Goal: Task Accomplishment & Management: Use online tool/utility

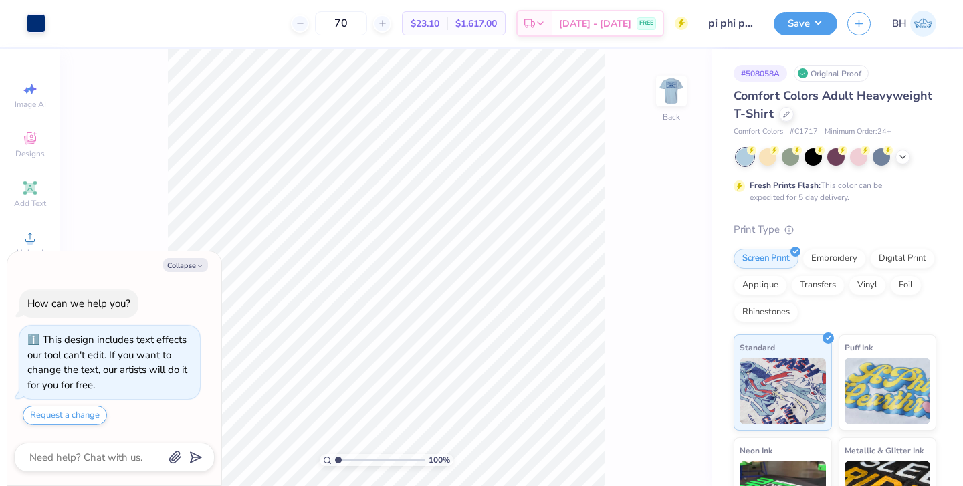
click at [126, 226] on div "100 % Back" at bounding box center [386, 268] width 652 height 438
type textarea "x"
type input "14.81"
type textarea "x"
type input "12.50"
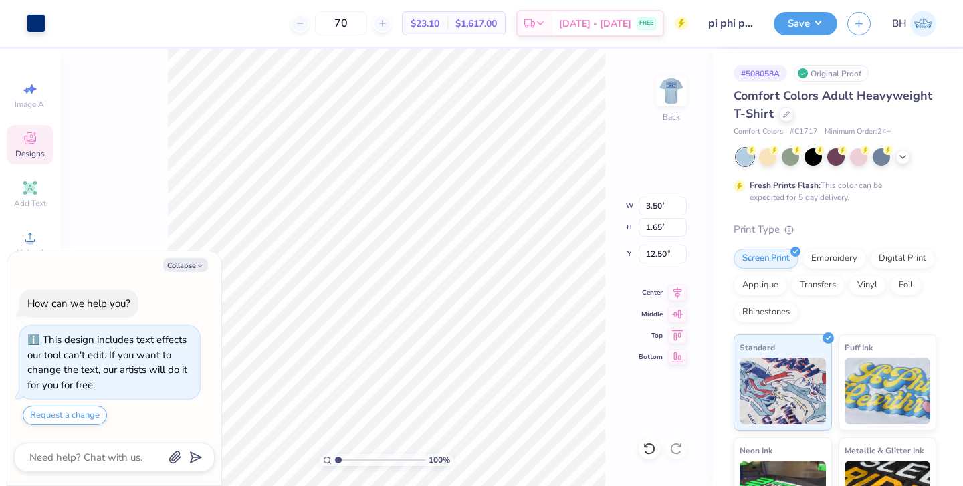
click at [43, 146] on div "Designs" at bounding box center [30, 144] width 47 height 39
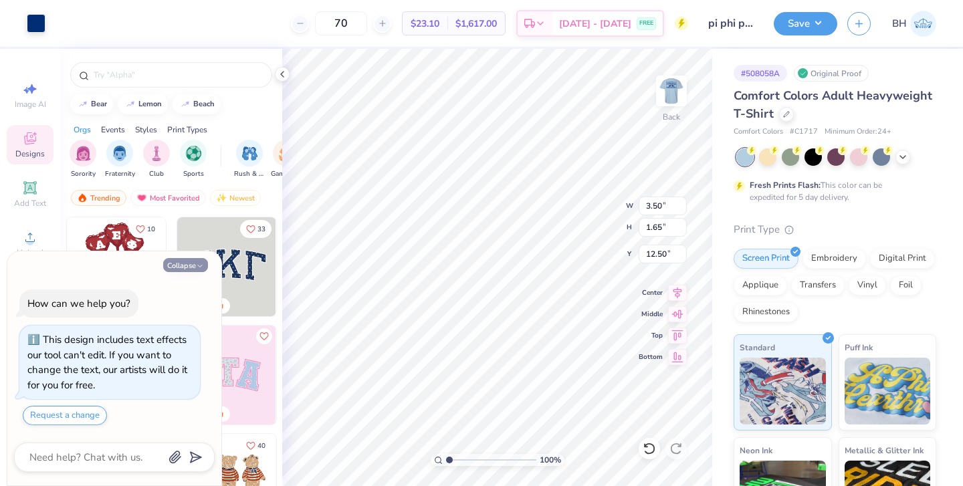
click at [193, 266] on button "Collapse" at bounding box center [185, 265] width 45 height 14
type textarea "x"
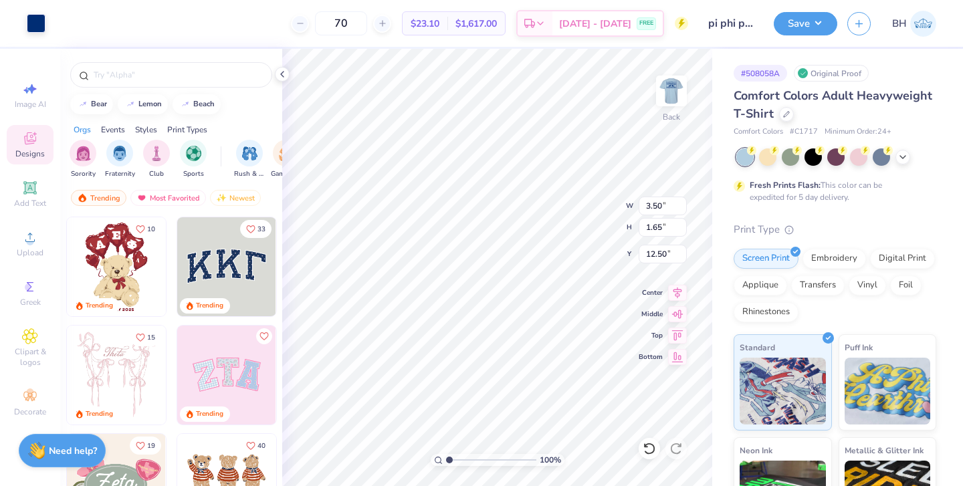
click at [155, 131] on div "Styles" at bounding box center [146, 130] width 22 height 12
click at [229, 154] on img "filter for Typography" at bounding box center [230, 153] width 15 height 15
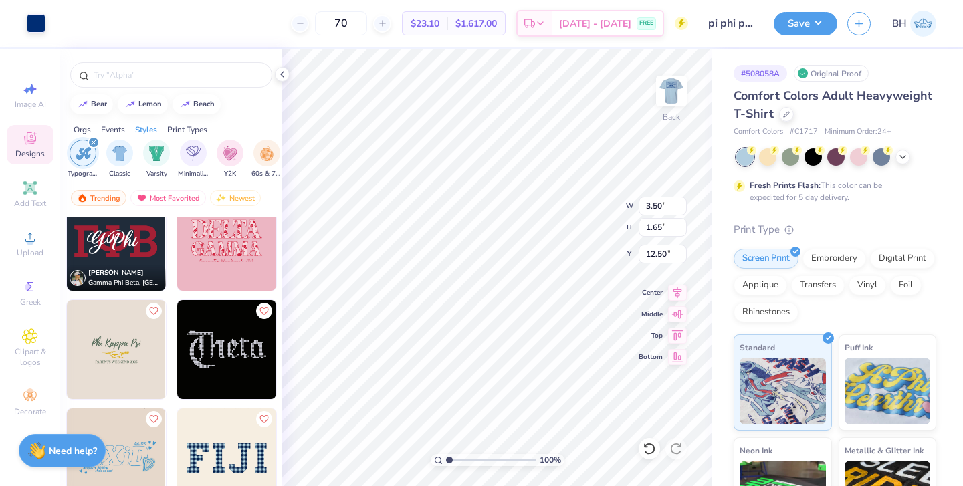
scroll to position [893, 0]
click at [96, 143] on div "filter for Typography" at bounding box center [94, 142] width 12 height 12
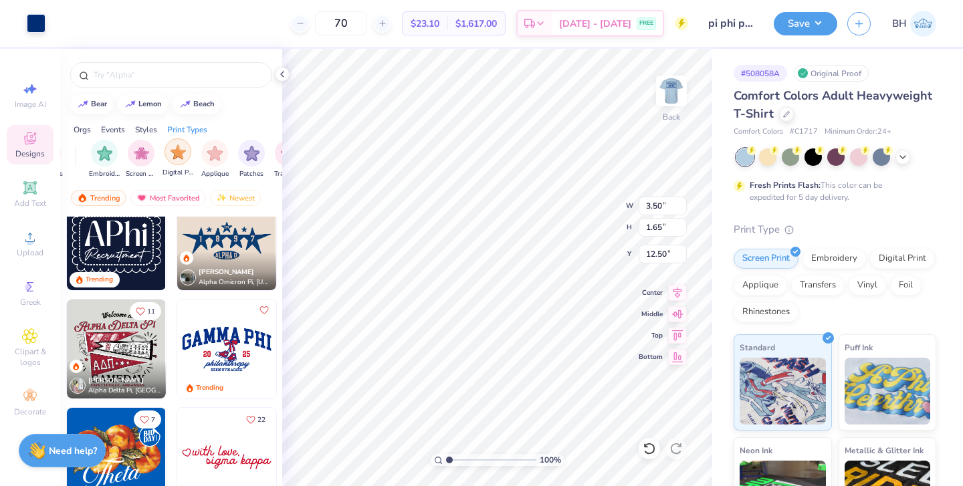
scroll to position [0, 1070]
click at [148, 155] on div "filter for Screen Print" at bounding box center [138, 151] width 27 height 27
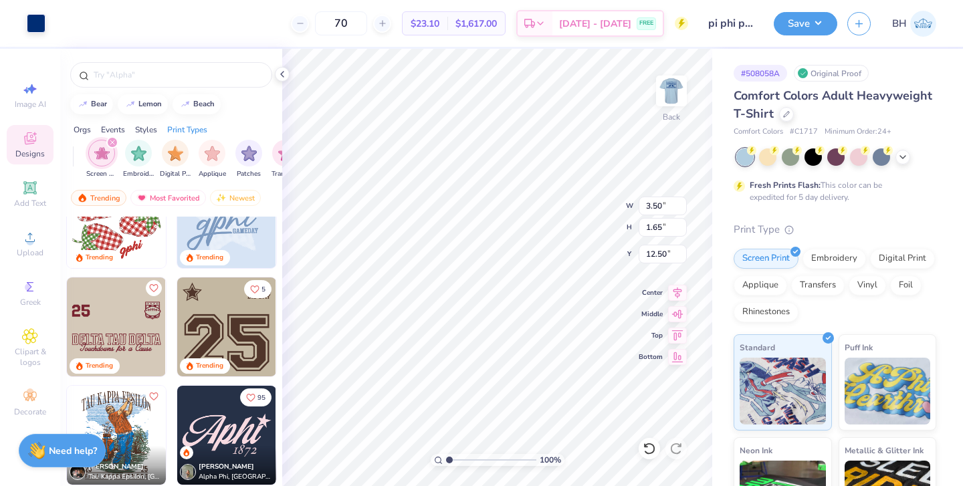
scroll to position [1783, 0]
click at [111, 322] on img at bounding box center [116, 326] width 99 height 99
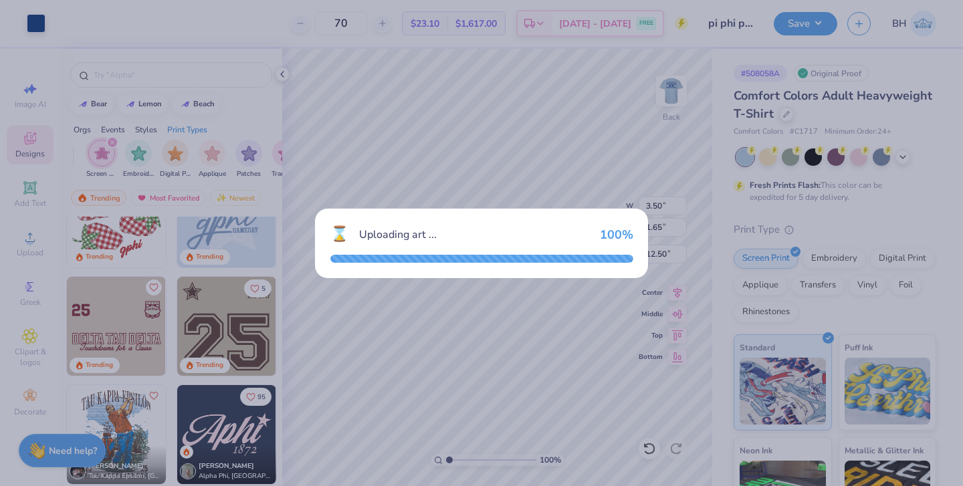
type input "9.92"
type input "5.63"
type input "3.00"
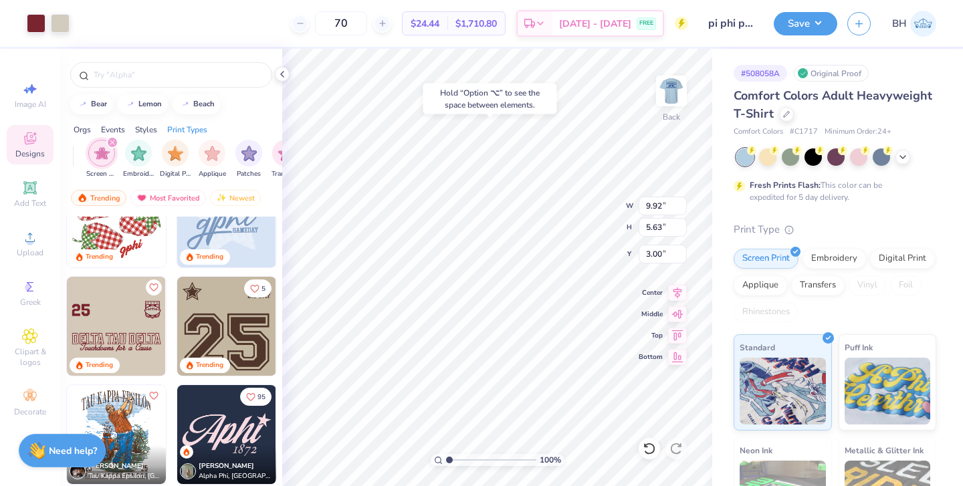
type input "1.74"
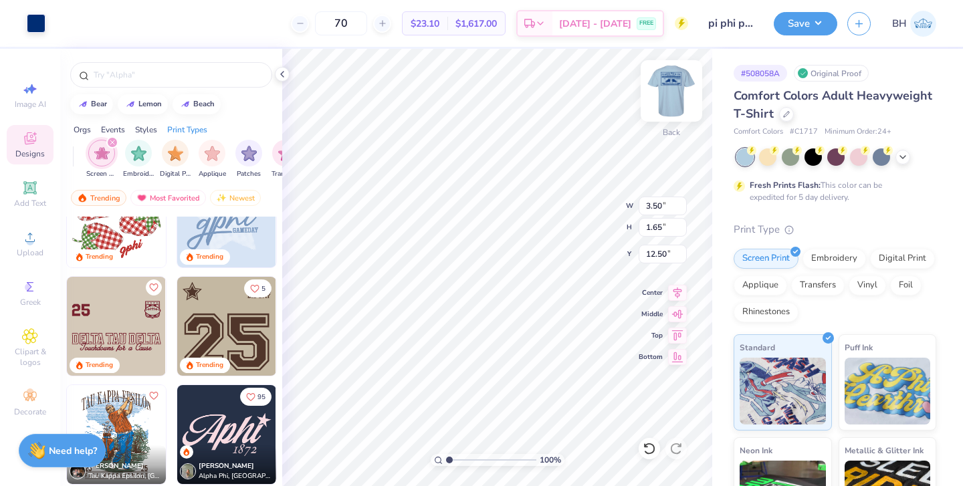
type input "3.00"
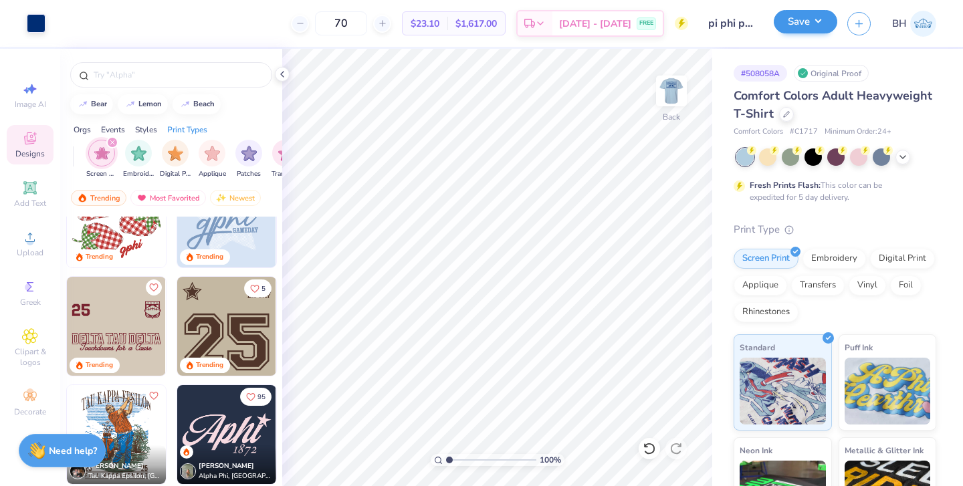
click at [790, 28] on button "Save" at bounding box center [806, 21] width 64 height 23
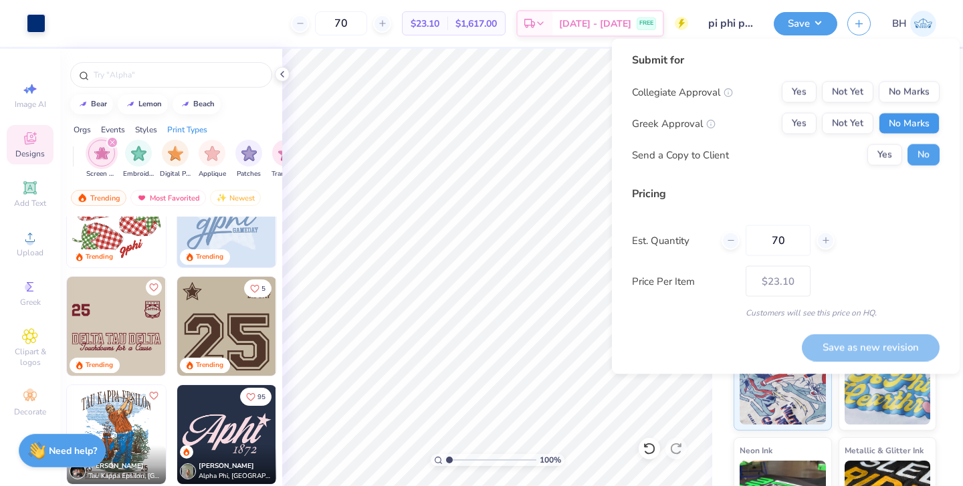
click at [915, 123] on button "No Marks" at bounding box center [909, 123] width 61 height 21
click at [909, 88] on button "No Marks" at bounding box center [909, 92] width 61 height 21
click at [820, 112] on div "Collegiate Approval Yes Not Yet No Marks Greek Approval Yes Not Yet No Marks Se…" at bounding box center [786, 124] width 308 height 84
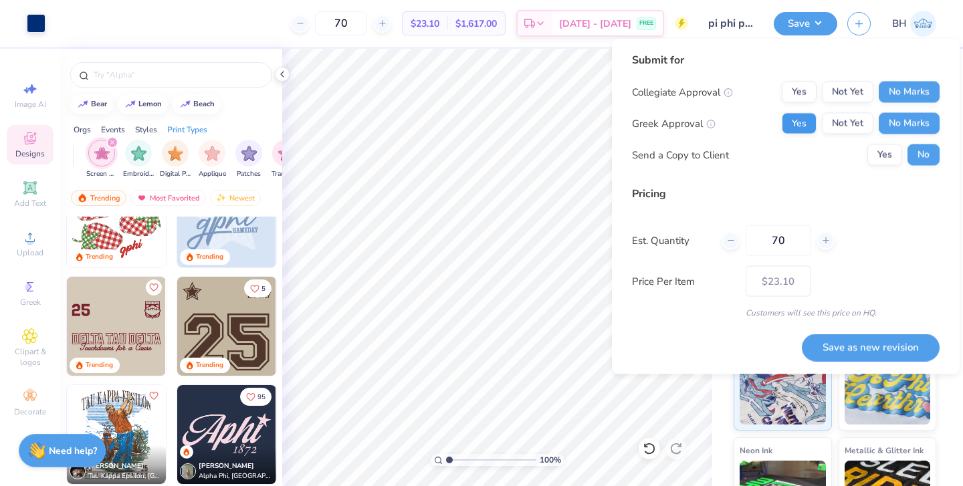
click at [809, 116] on button "Yes" at bounding box center [799, 123] width 35 height 21
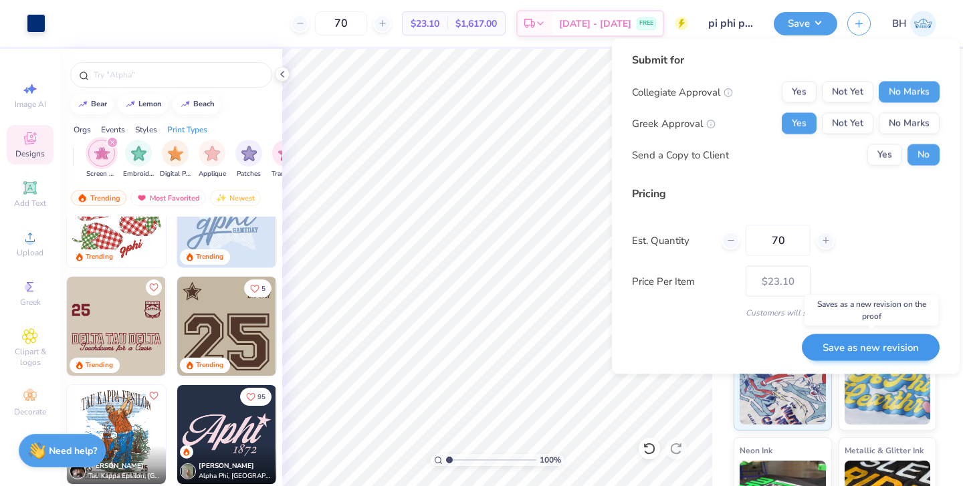
click at [863, 345] on button "Save as new revision" at bounding box center [871, 347] width 138 height 27
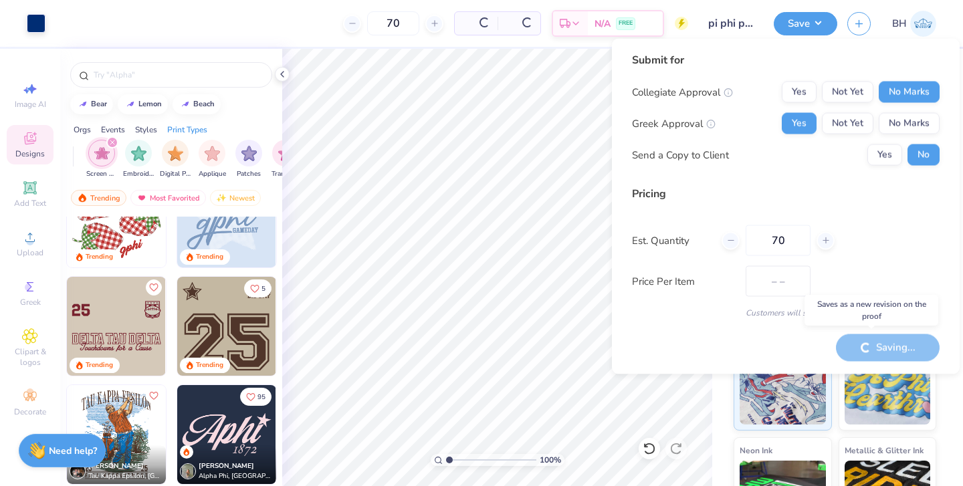
type input "$23.10"
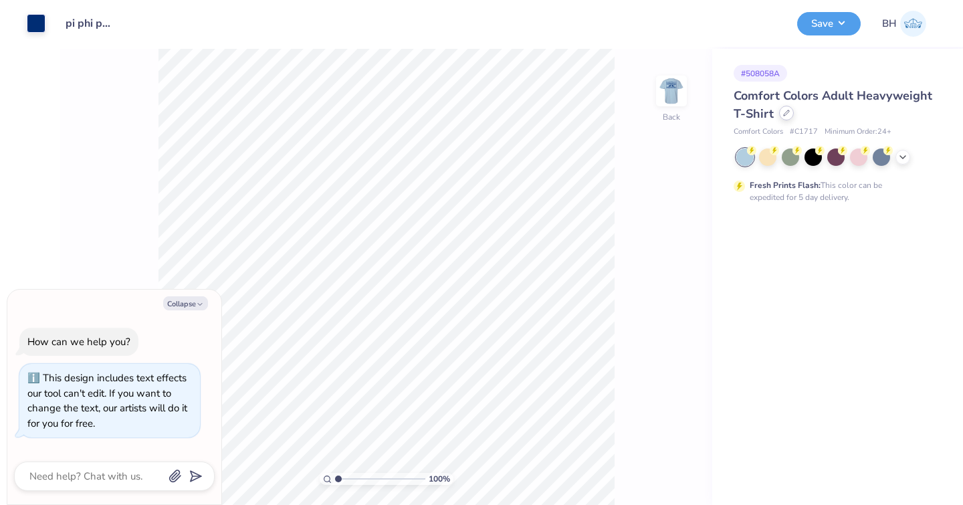
click at [784, 116] on icon at bounding box center [786, 112] width 5 height 5
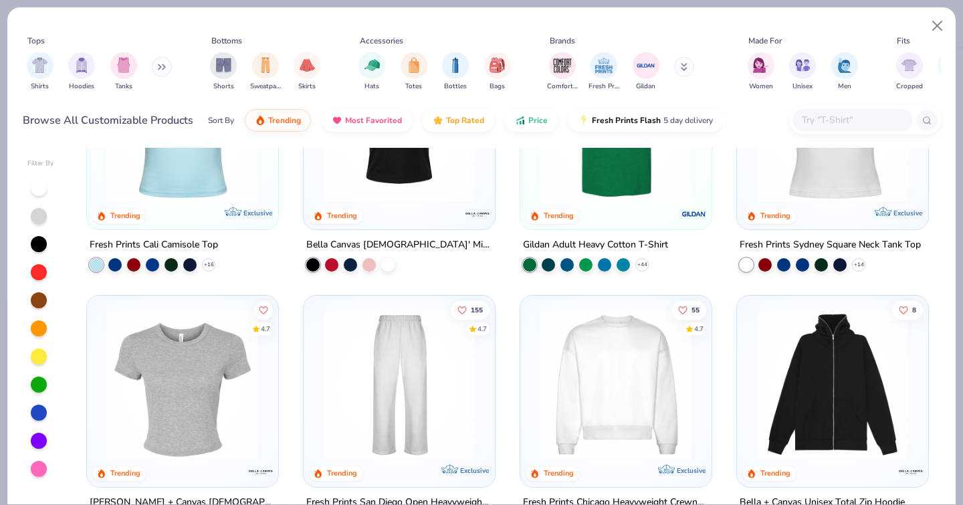
scroll to position [544, 0]
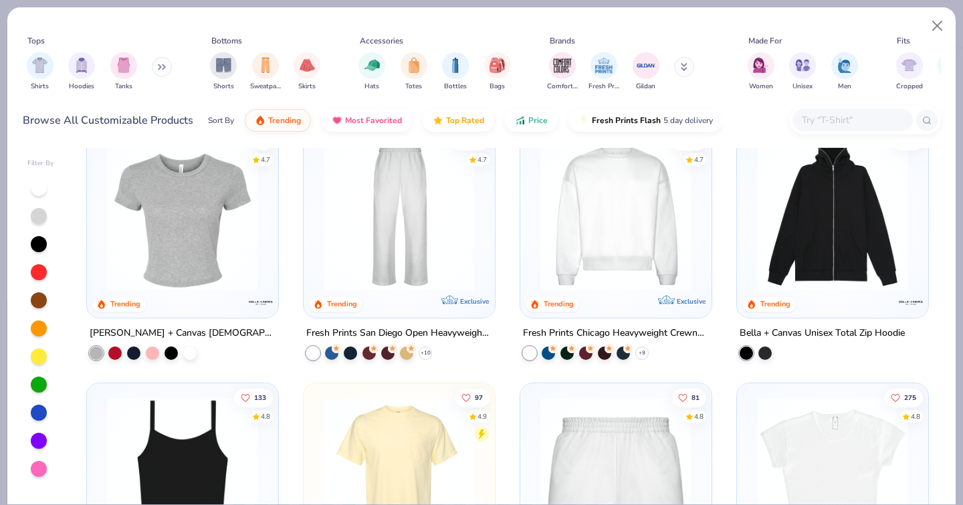
click at [235, 241] on img at bounding box center [182, 214] width 165 height 151
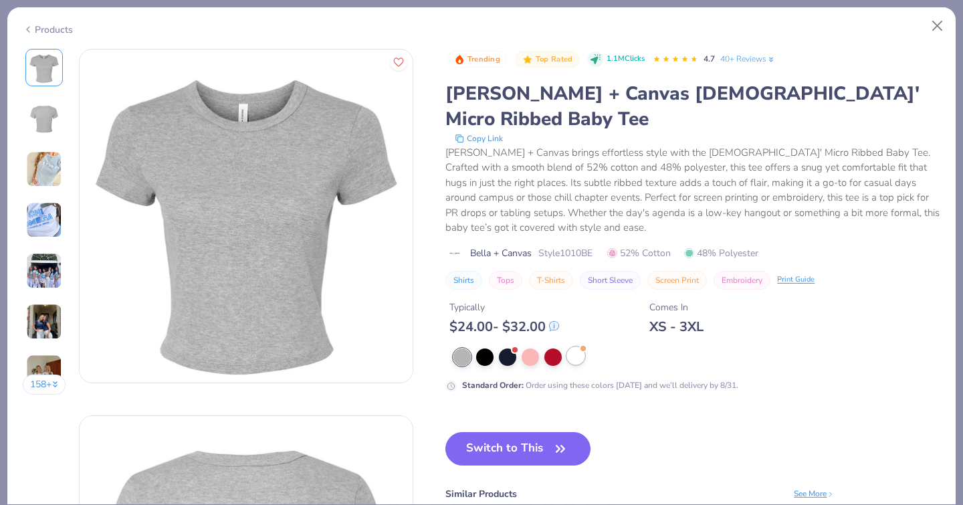
click at [567, 347] on div at bounding box center [575, 355] width 17 height 17
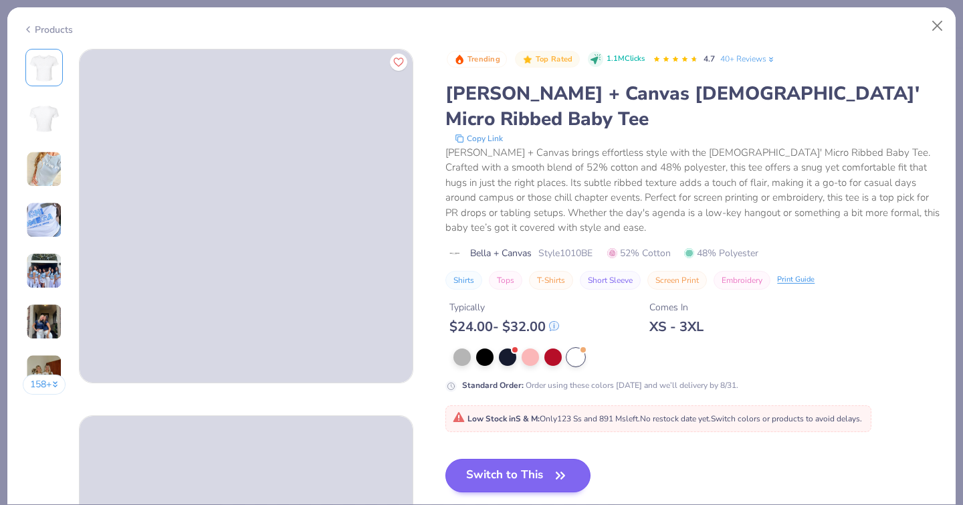
click at [446, 459] on button "Switch to This" at bounding box center [518, 475] width 145 height 33
type textarea "x"
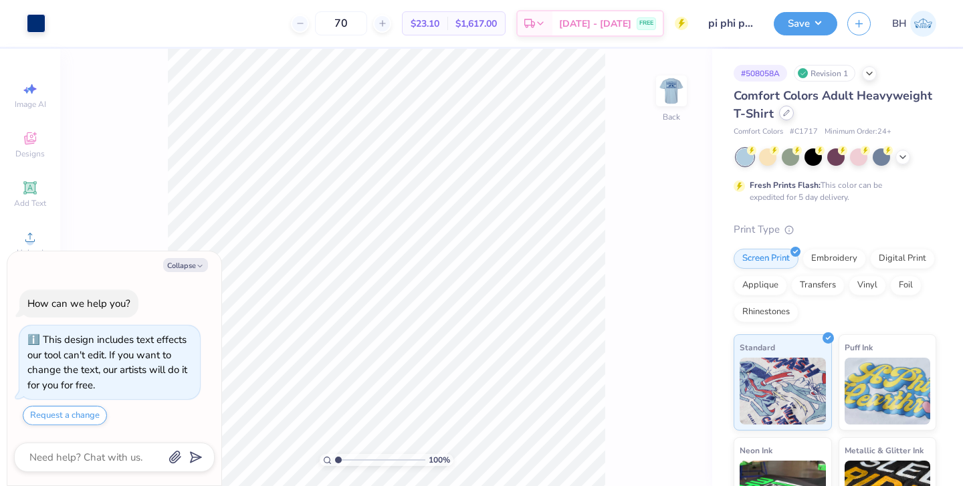
click at [787, 114] on icon at bounding box center [786, 113] width 7 height 7
type textarea "x"
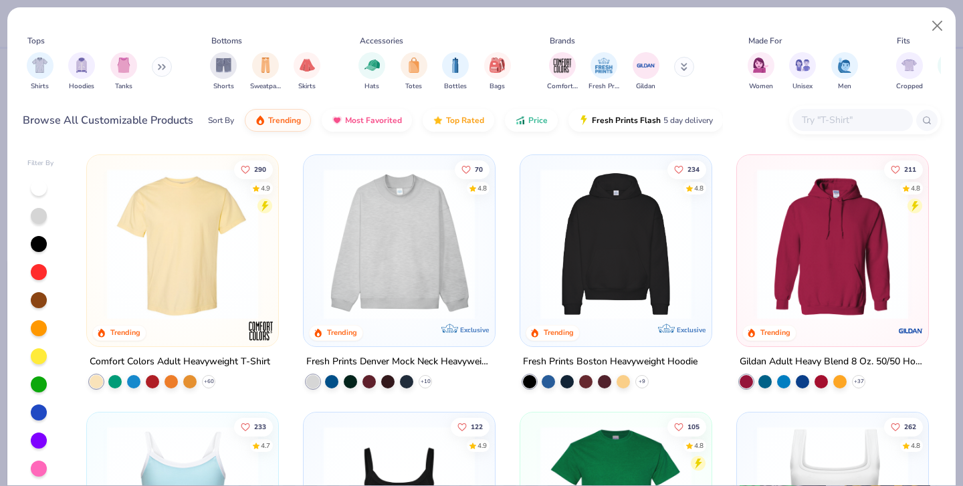
drag, startPoint x: 787, startPoint y: 114, endPoint x: 820, endPoint y: 108, distance: 34.0
click at [820, 112] on input "text" at bounding box center [852, 119] width 103 height 15
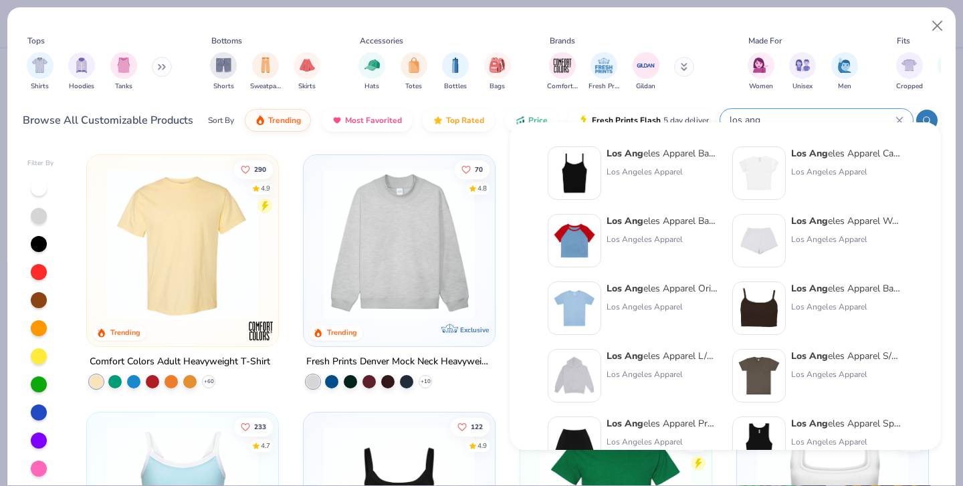
scroll to position [17, 0]
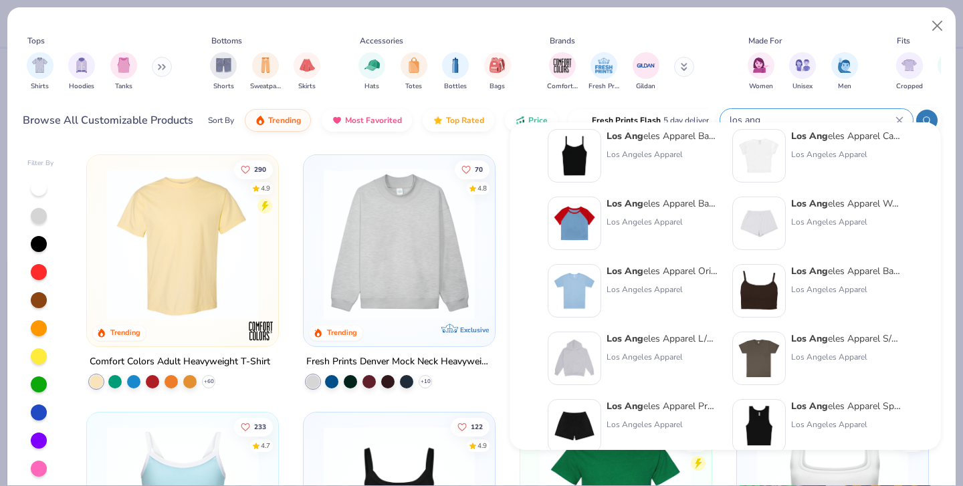
type input "los ang"
click at [779, 151] on img at bounding box center [759, 155] width 41 height 41
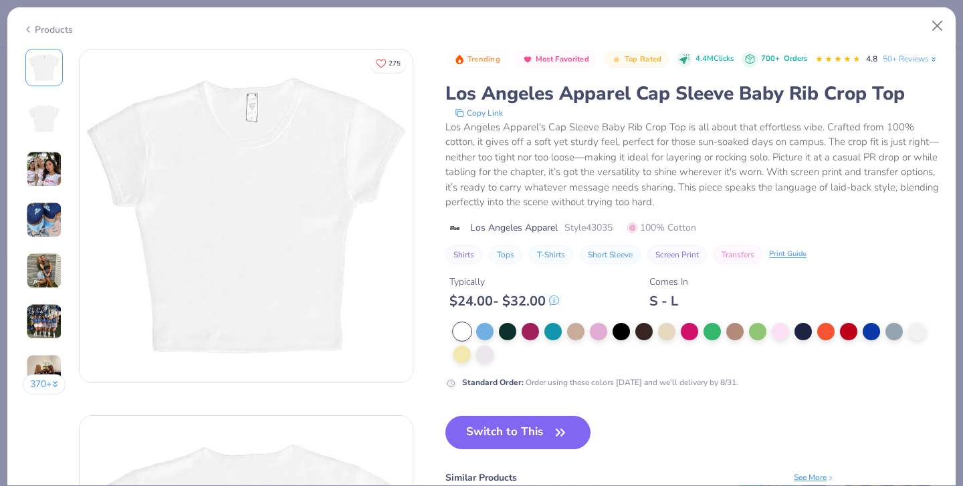
click at [56, 223] on img at bounding box center [44, 220] width 36 height 36
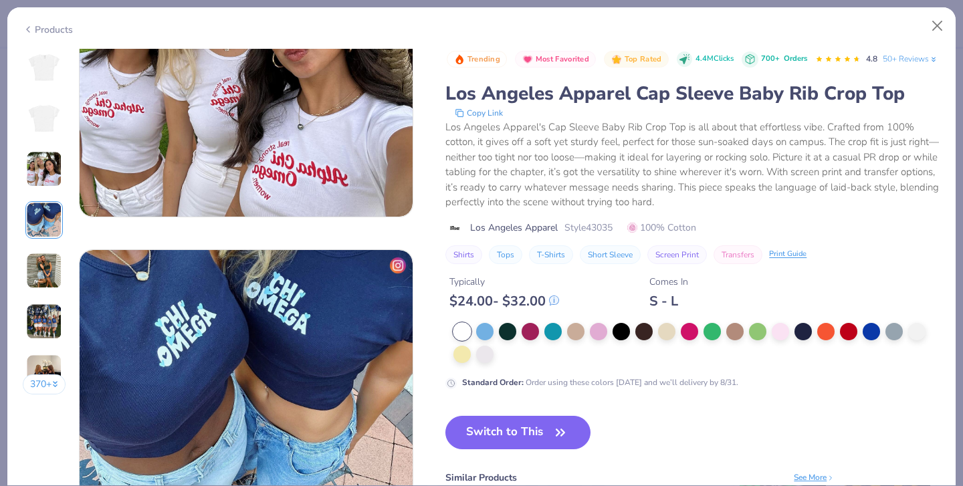
click at [45, 265] on img at bounding box center [44, 271] width 36 height 36
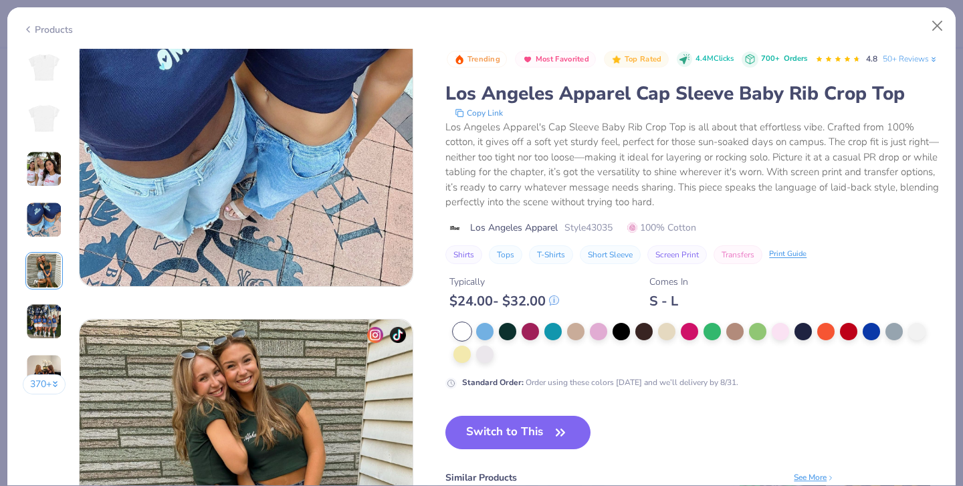
scroll to position [1199, 0]
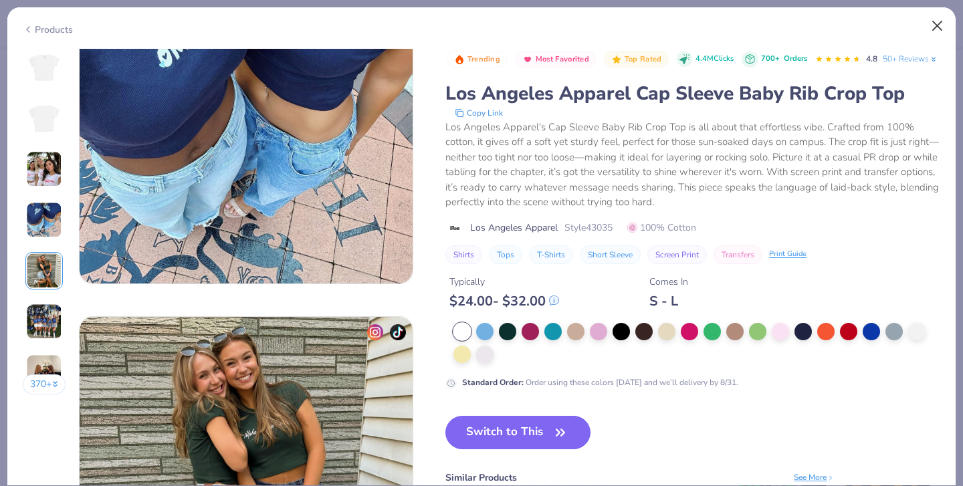
click at [934, 29] on button "Close" at bounding box center [937, 25] width 25 height 25
type textarea "x"
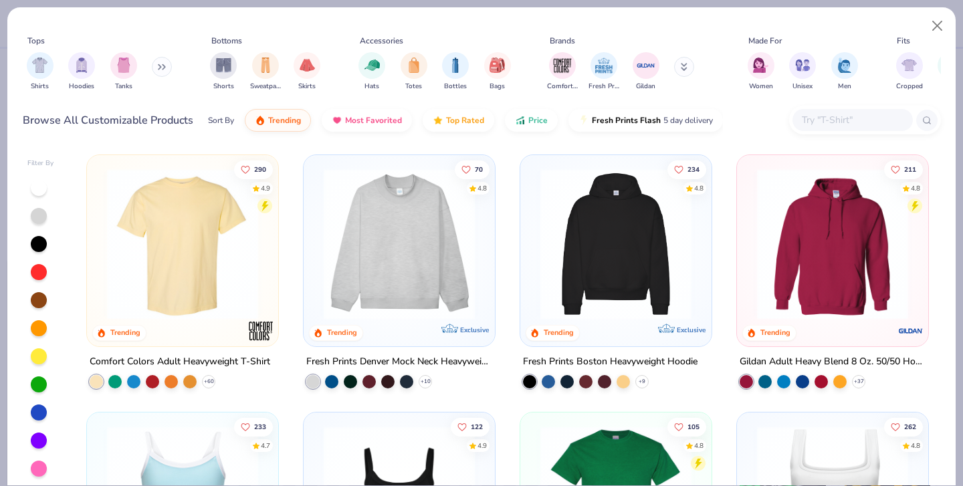
click at [828, 112] on input "text" at bounding box center [852, 119] width 103 height 15
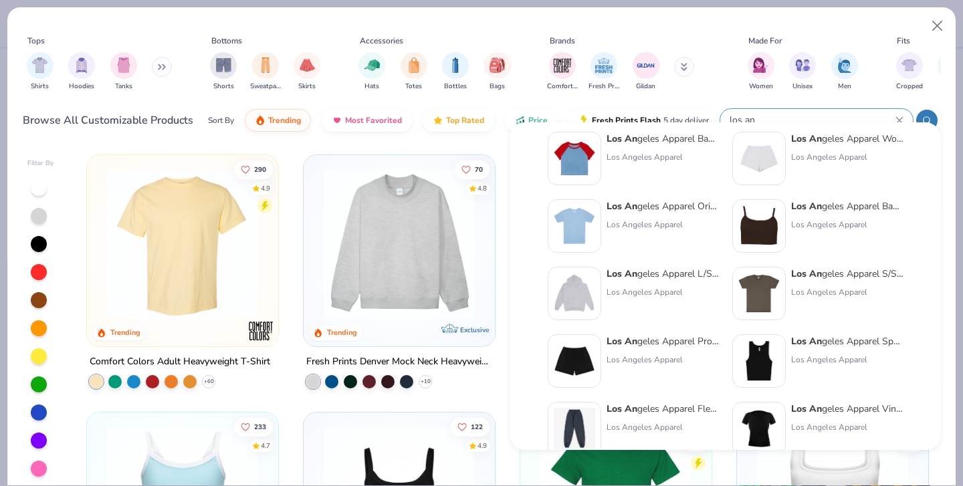
scroll to position [86, 0]
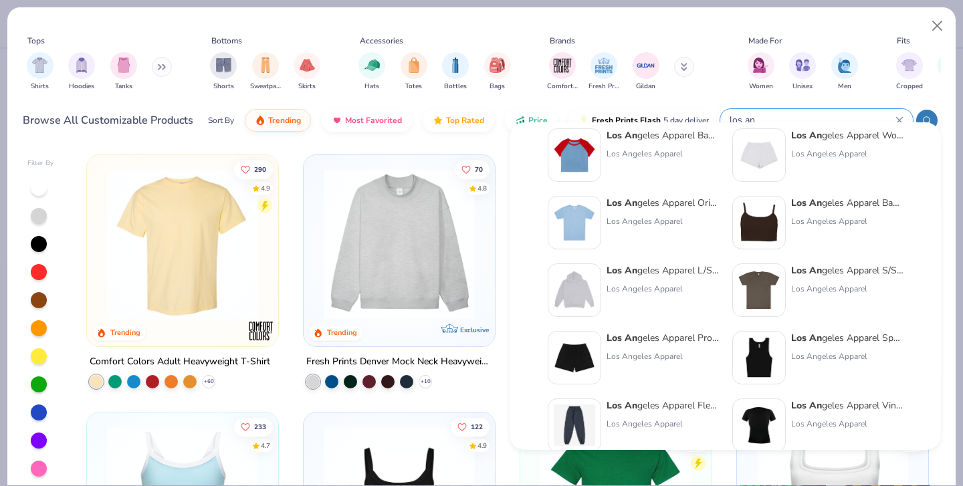
type input "los an"
click at [571, 235] on img at bounding box center [574, 222] width 41 height 41
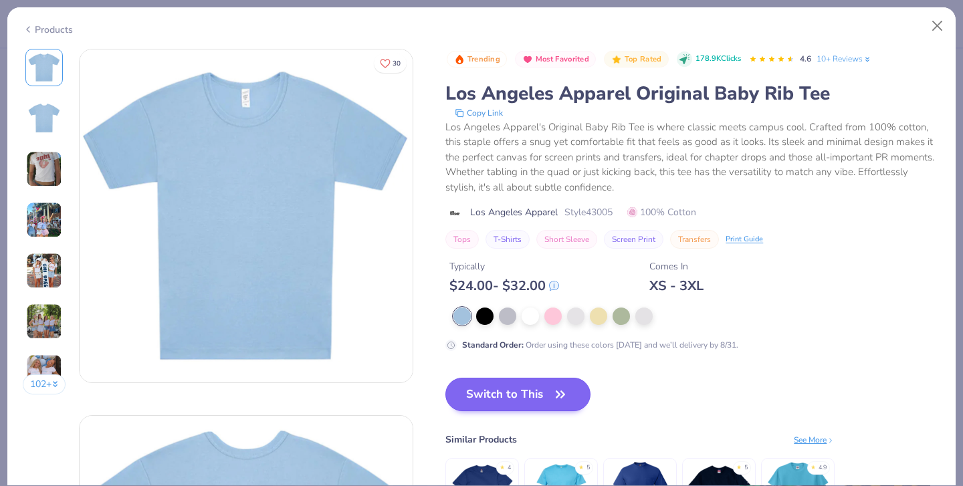
drag, startPoint x: 468, startPoint y: 299, endPoint x: 456, endPoint y: 375, distance: 76.5
click at [522, 308] on div at bounding box center [530, 316] width 17 height 17
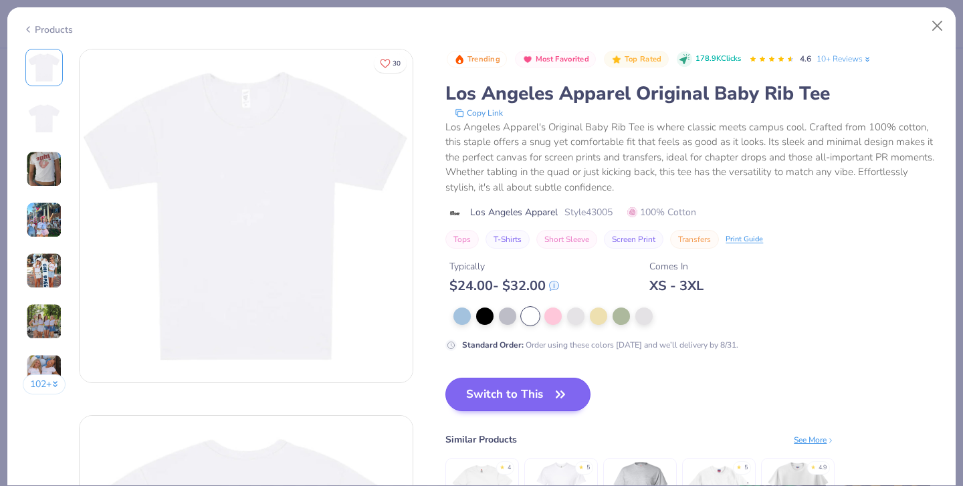
click at [456, 382] on button "Switch to This" at bounding box center [518, 394] width 145 height 33
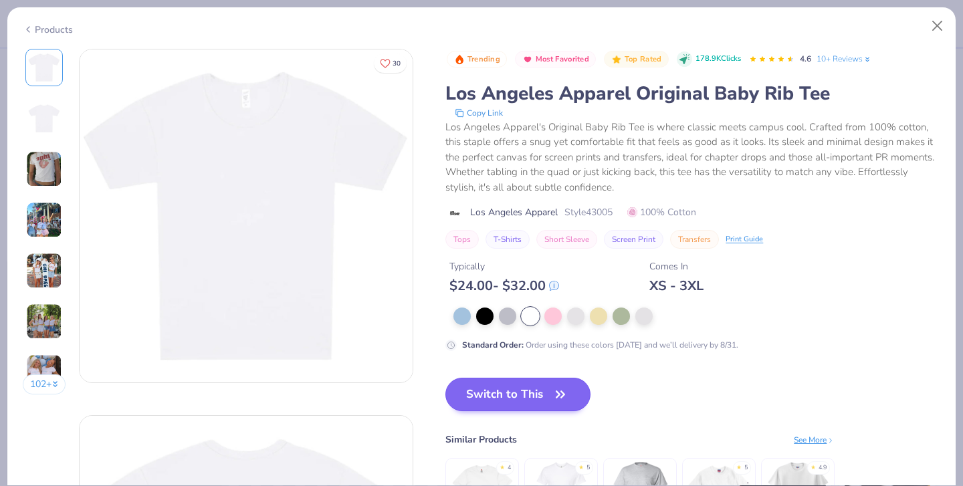
click at [456, 382] on button "Switch to This" at bounding box center [518, 394] width 145 height 33
type textarea "x"
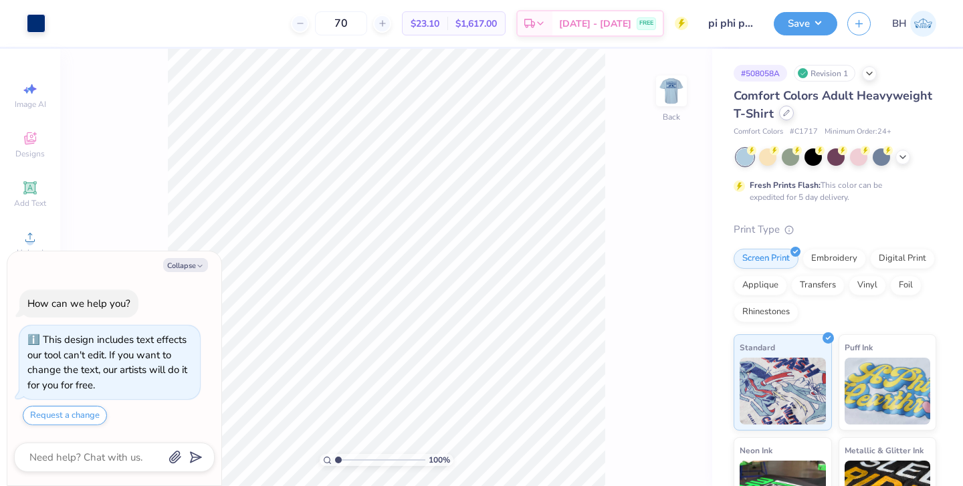
click at [787, 115] on icon at bounding box center [786, 113] width 7 height 7
type textarea "x"
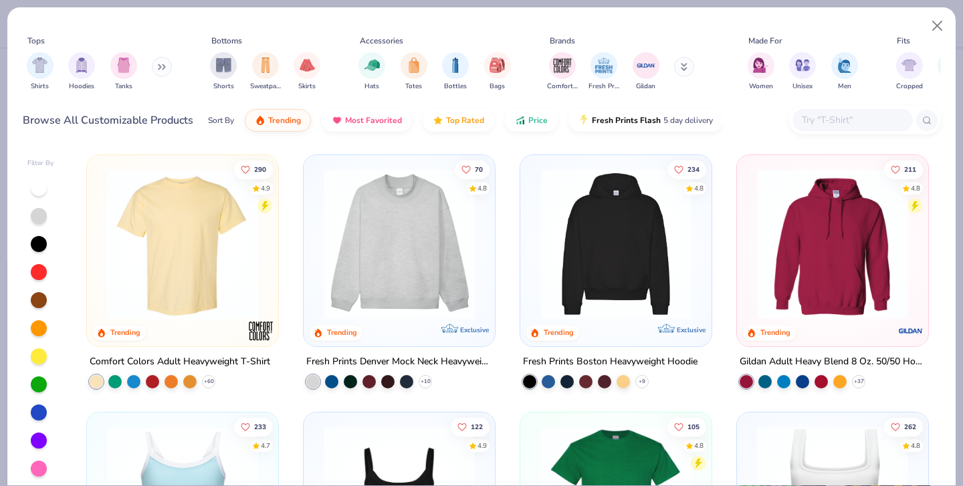
click at [844, 112] on input "text" at bounding box center [852, 119] width 103 height 15
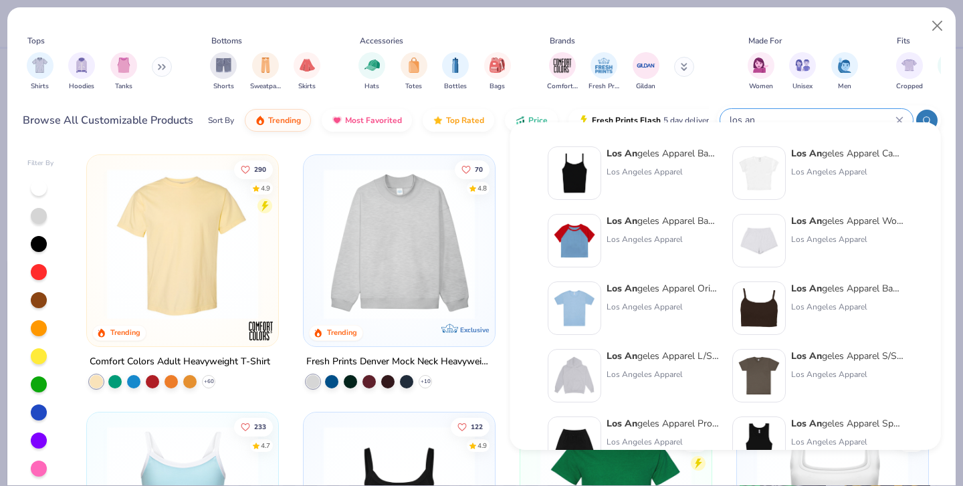
type input "los an"
click at [598, 303] on div at bounding box center [575, 309] width 54 height 54
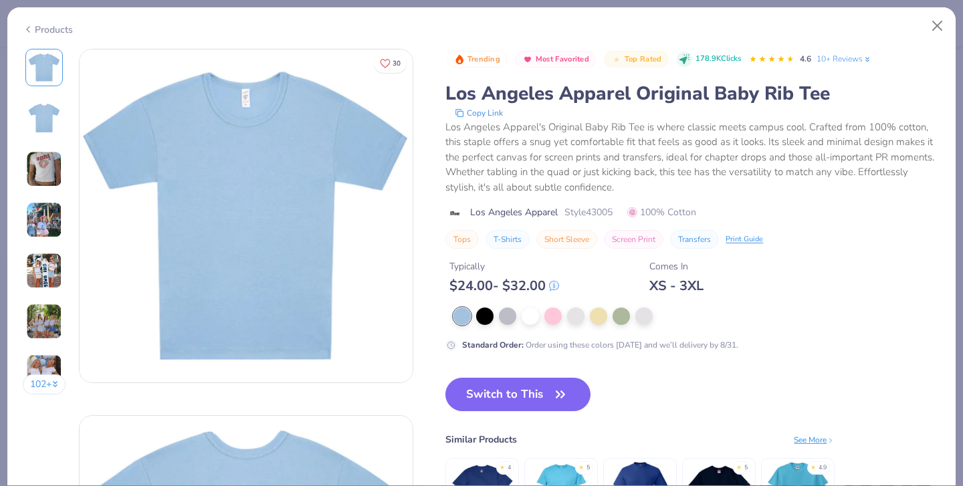
drag, startPoint x: 466, startPoint y: 301, endPoint x: 466, endPoint y: 360, distance: 58.9
click at [522, 308] on div at bounding box center [530, 316] width 17 height 17
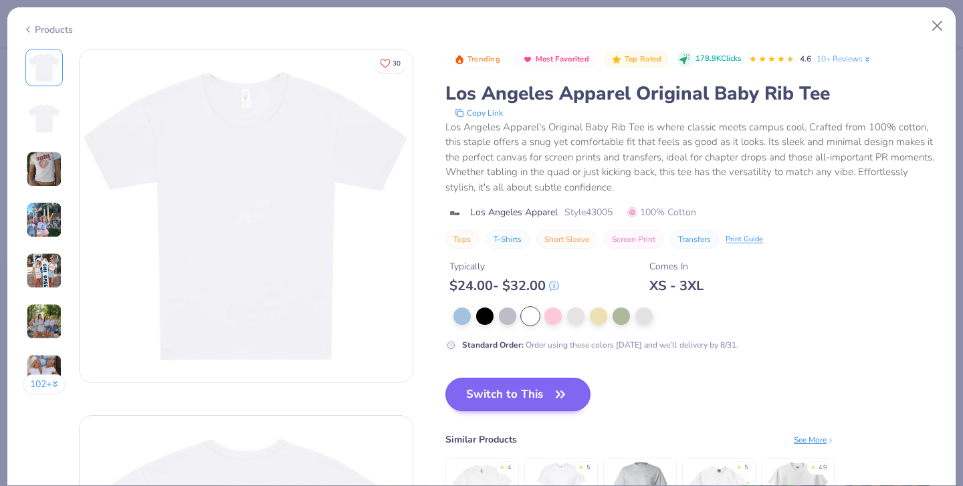
click at [454, 378] on button "Switch to This" at bounding box center [518, 394] width 145 height 33
click at [446, 385] on button "Switch to This" at bounding box center [518, 394] width 145 height 33
click at [636, 306] on div at bounding box center [644, 314] width 17 height 17
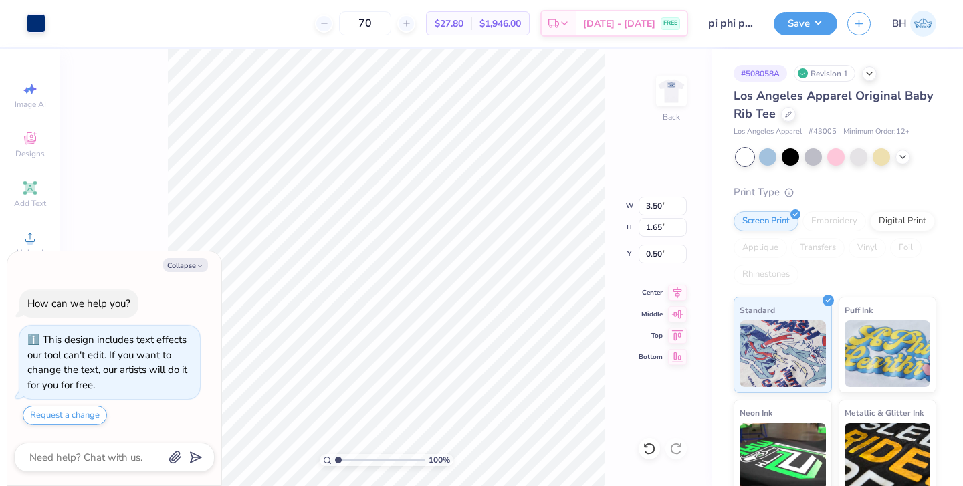
type textarea "x"
type input "2.18"
click at [666, 98] on img at bounding box center [672, 91] width 54 height 54
type textarea "x"
type input "3.00"
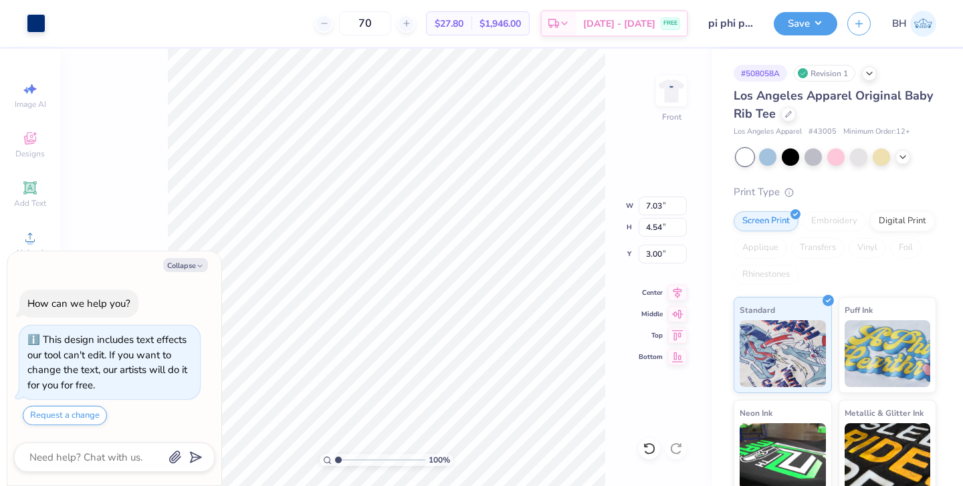
type textarea "x"
type input "2.46"
click at [668, 94] on img at bounding box center [672, 91] width 54 height 54
click at [705, 85] on div "100 % Back" at bounding box center [386, 268] width 652 height 438
click at [672, 93] on img at bounding box center [672, 91] width 54 height 54
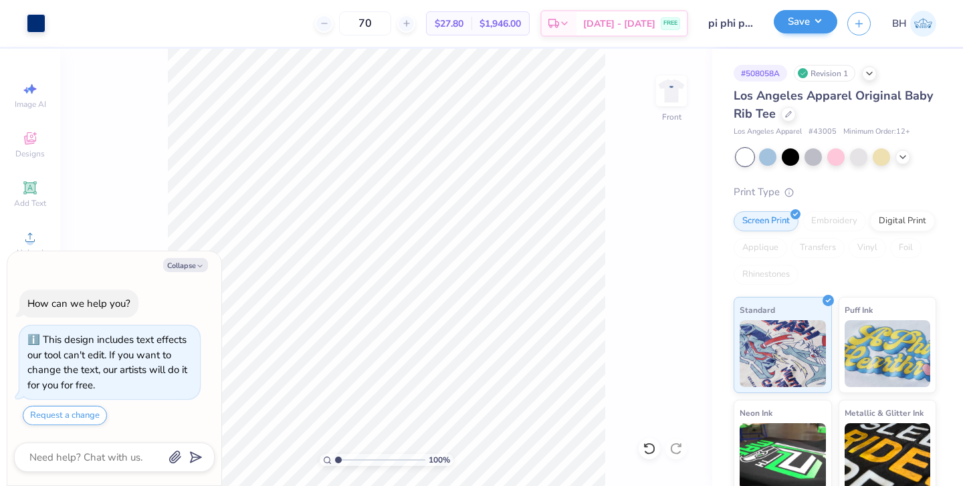
click at [812, 27] on button "Save" at bounding box center [806, 21] width 64 height 23
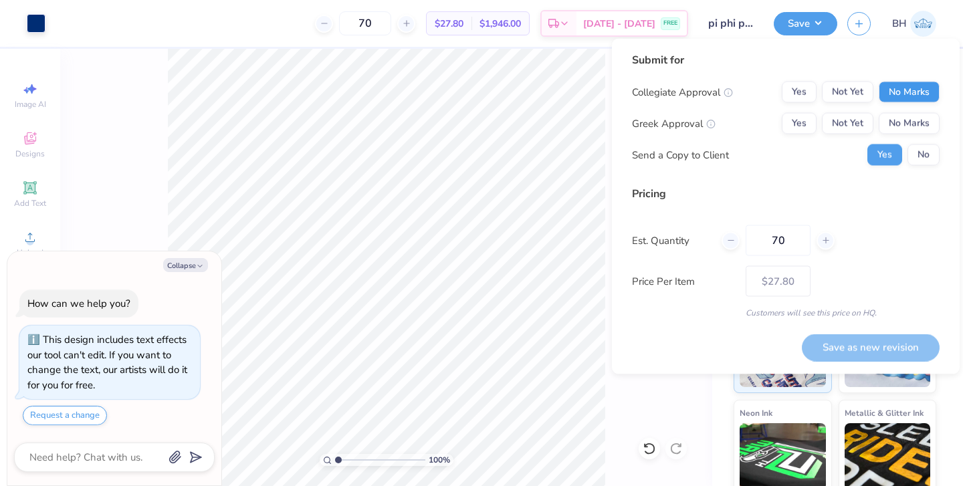
click at [898, 87] on button "No Marks" at bounding box center [909, 92] width 61 height 21
click at [797, 123] on button "Yes" at bounding box center [799, 123] width 35 height 21
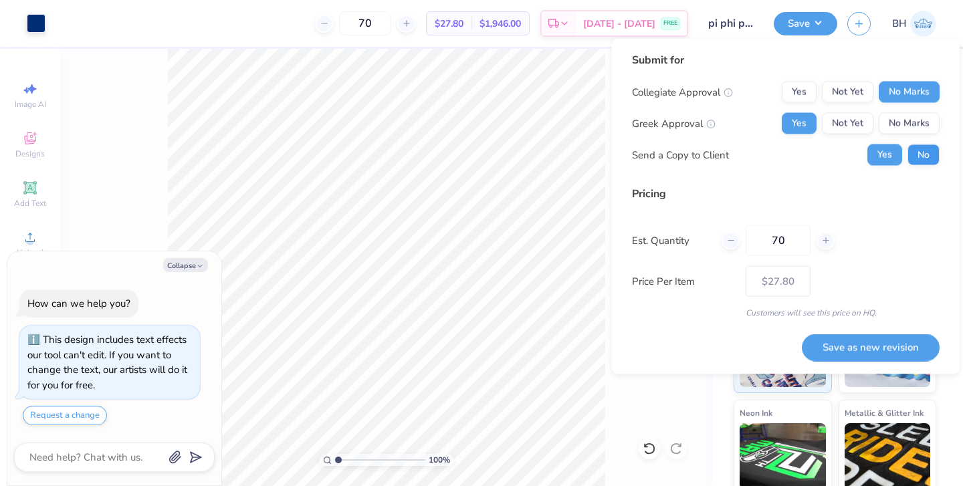
click at [925, 165] on button "No" at bounding box center [924, 155] width 32 height 21
type textarea "x"
click at [858, 341] on button "Save as new revision" at bounding box center [871, 347] width 138 height 27
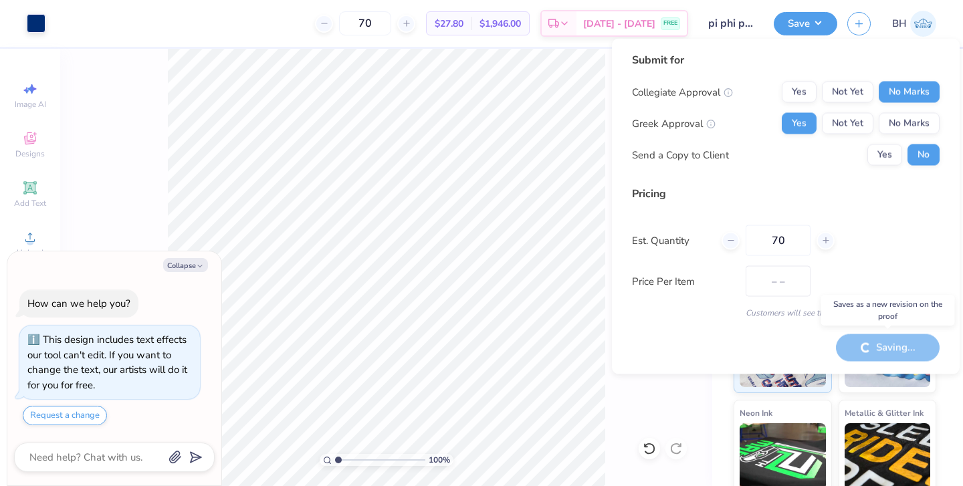
type input "$27.80"
type textarea "x"
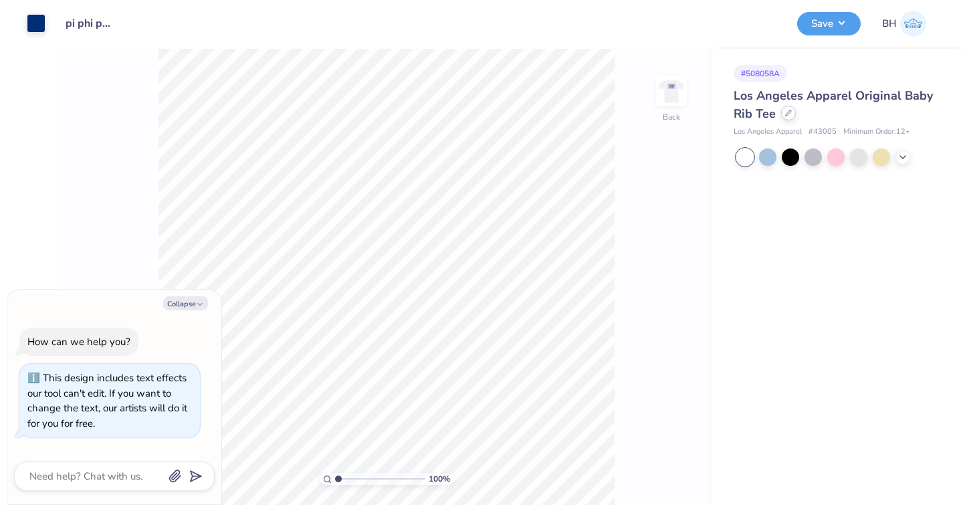
click at [792, 116] on div at bounding box center [788, 113] width 15 height 15
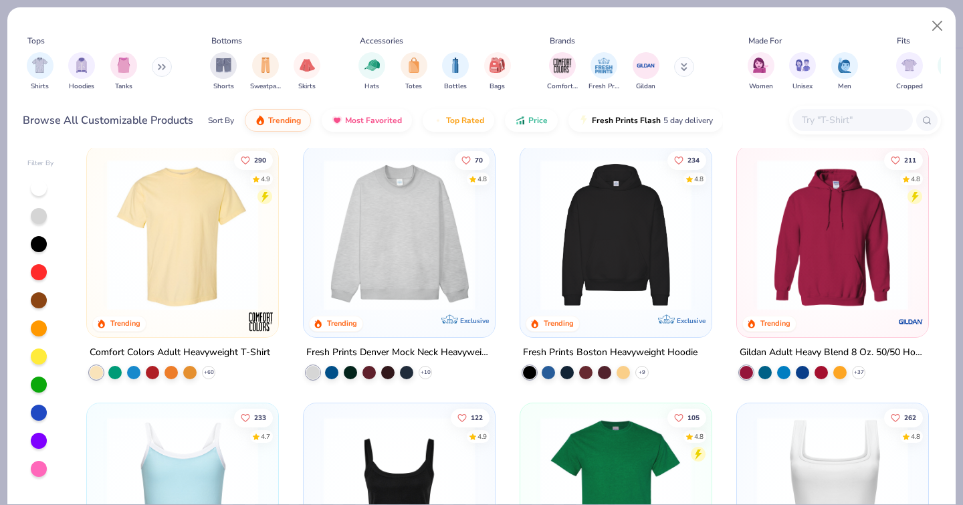
scroll to position [11, 0]
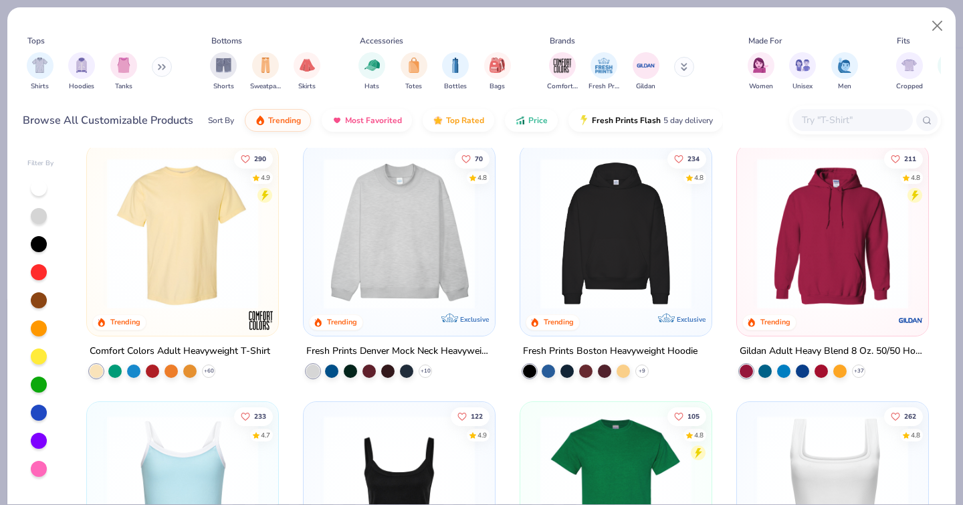
click at [197, 242] on img at bounding box center [182, 233] width 165 height 151
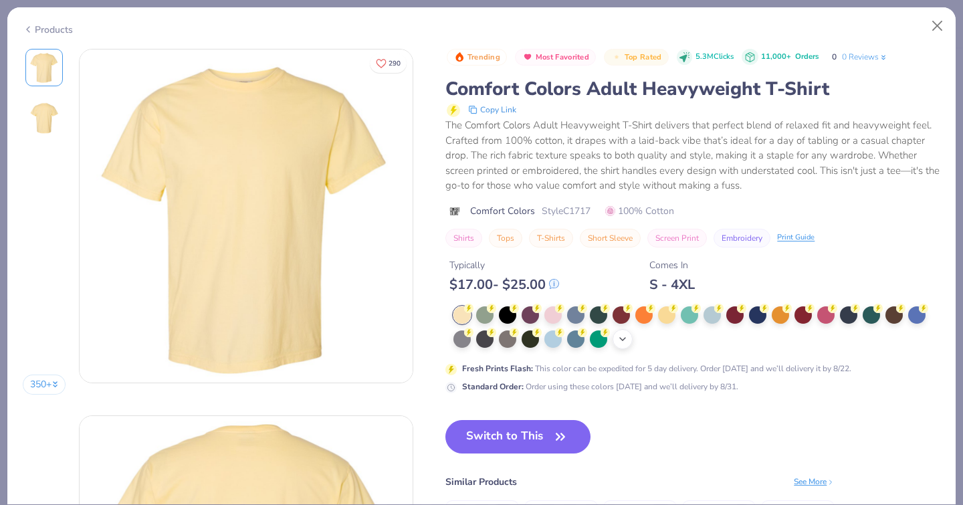
click at [613, 340] on div "+ 38" at bounding box center [623, 339] width 20 height 20
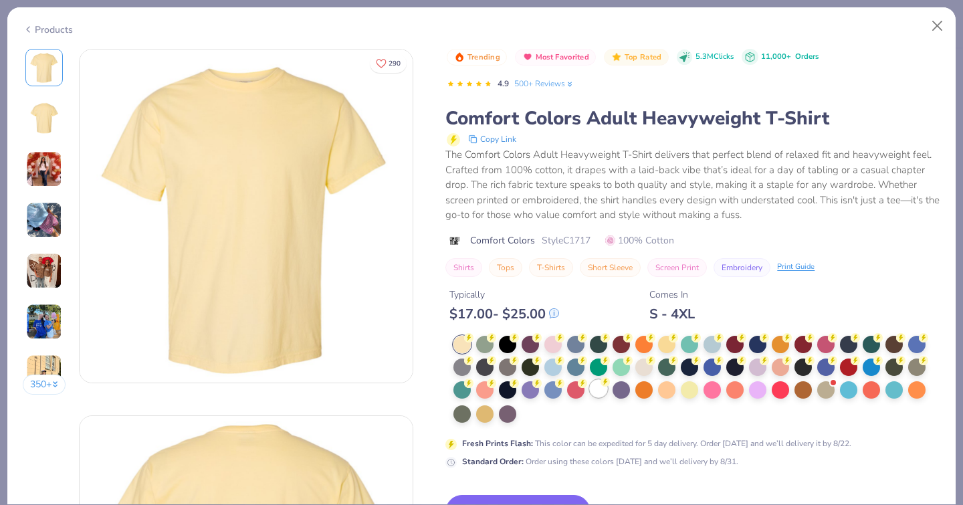
click at [590, 380] on div at bounding box center [598, 388] width 17 height 17
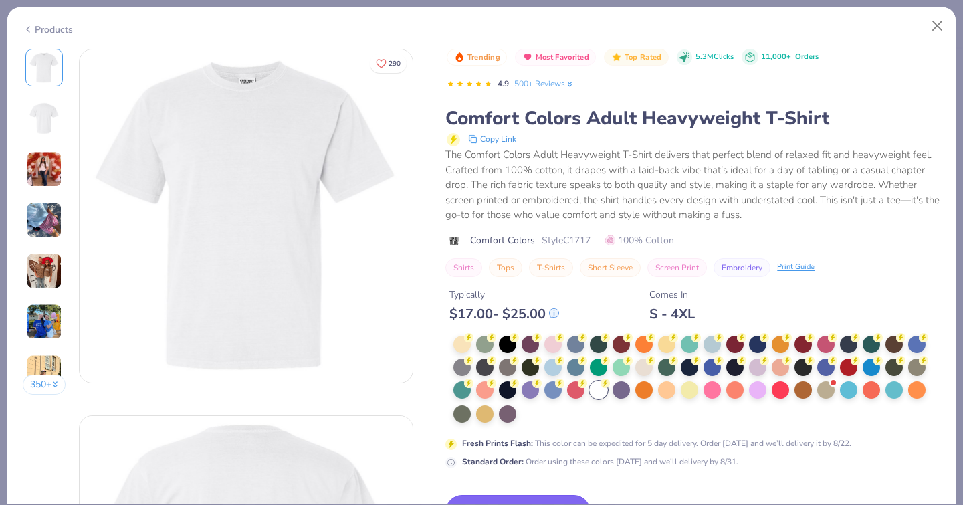
click at [446, 495] on button "Switch to This" at bounding box center [518, 511] width 145 height 33
click at [468, 495] on button "Switch to This" at bounding box center [518, 511] width 145 height 33
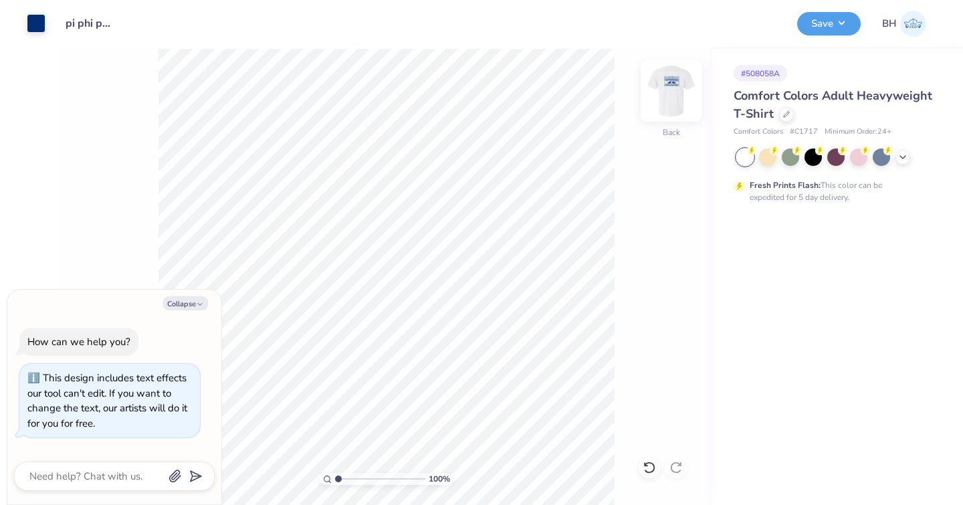
click at [662, 106] on img at bounding box center [672, 91] width 54 height 54
click at [673, 101] on img at bounding box center [672, 91] width 54 height 54
click at [841, 23] on button "Save" at bounding box center [829, 21] width 64 height 23
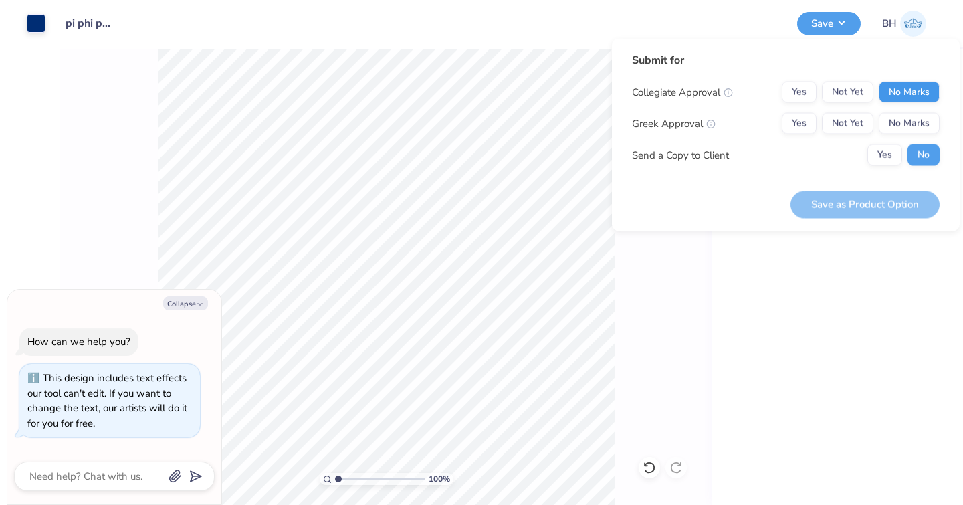
click at [905, 97] on button "No Marks" at bounding box center [909, 92] width 61 height 21
click at [797, 120] on button "Yes" at bounding box center [799, 123] width 35 height 21
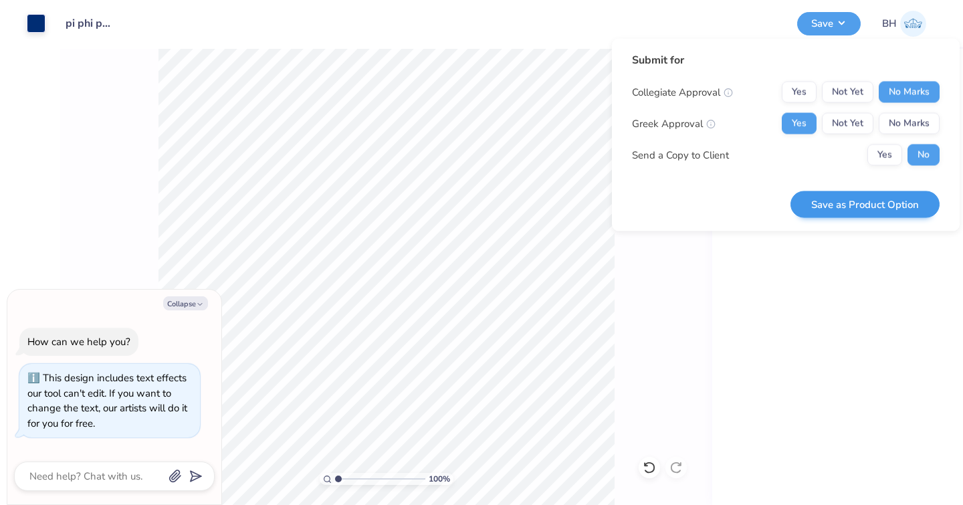
click at [873, 199] on button "Save as Product Option" at bounding box center [865, 204] width 149 height 27
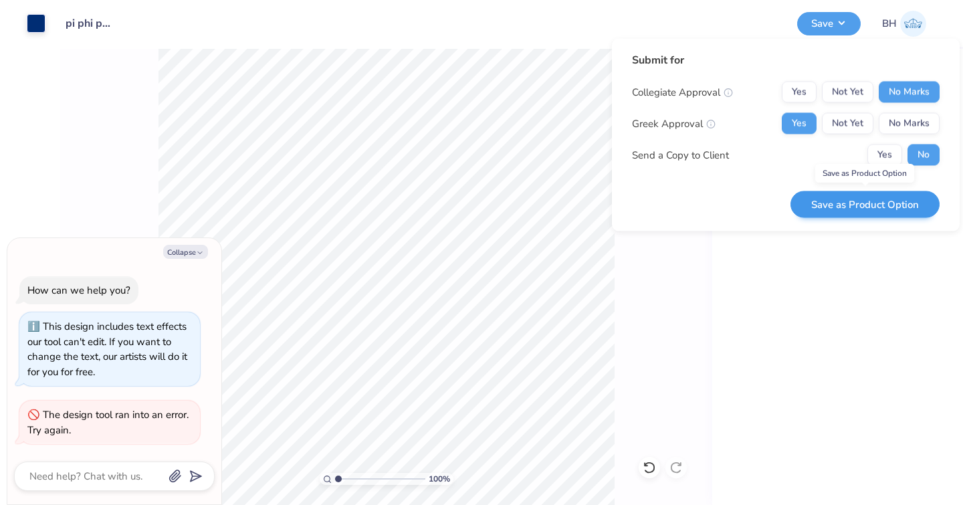
click at [816, 203] on button "Save as Product Option" at bounding box center [865, 204] width 149 height 27
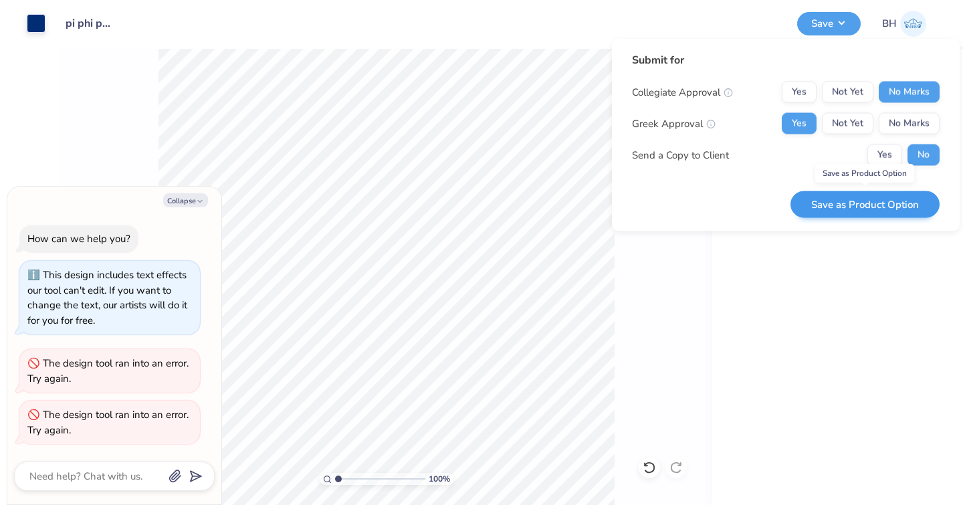
click at [848, 201] on button "Save as Product Option" at bounding box center [865, 204] width 149 height 27
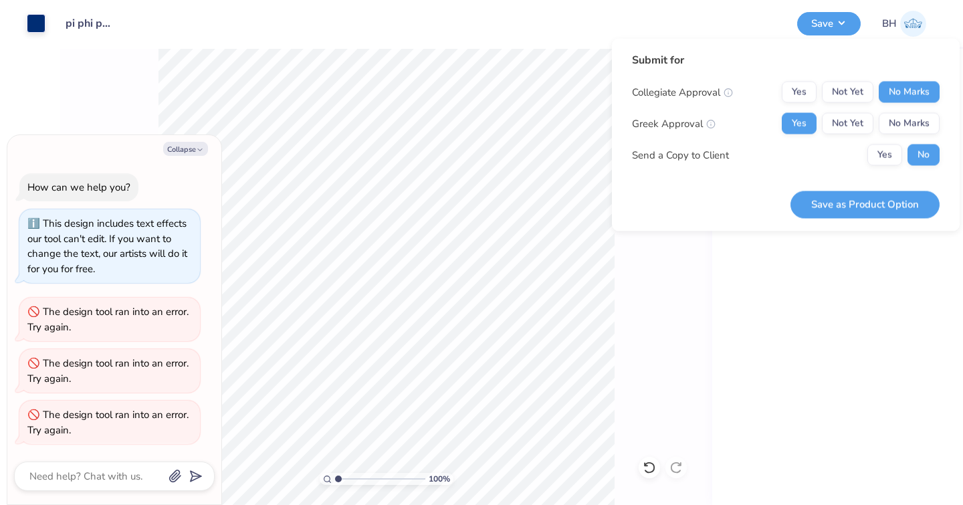
type textarea "x"
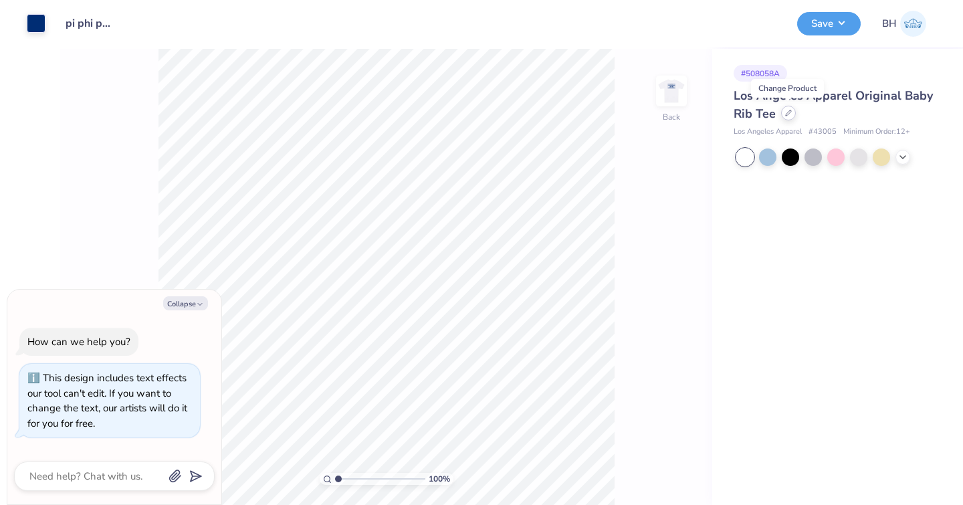
click at [788, 114] on icon at bounding box center [788, 112] width 5 height 5
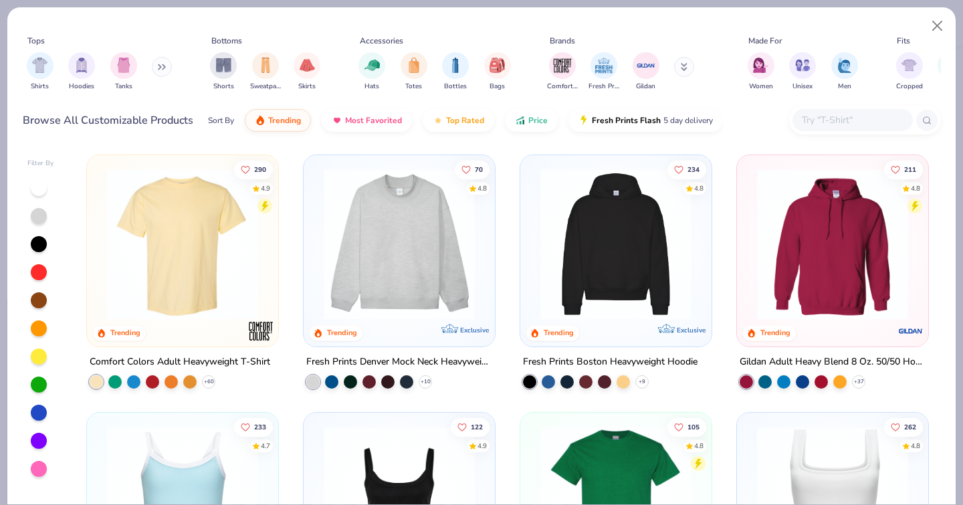
click at [195, 260] on img at bounding box center [182, 244] width 165 height 151
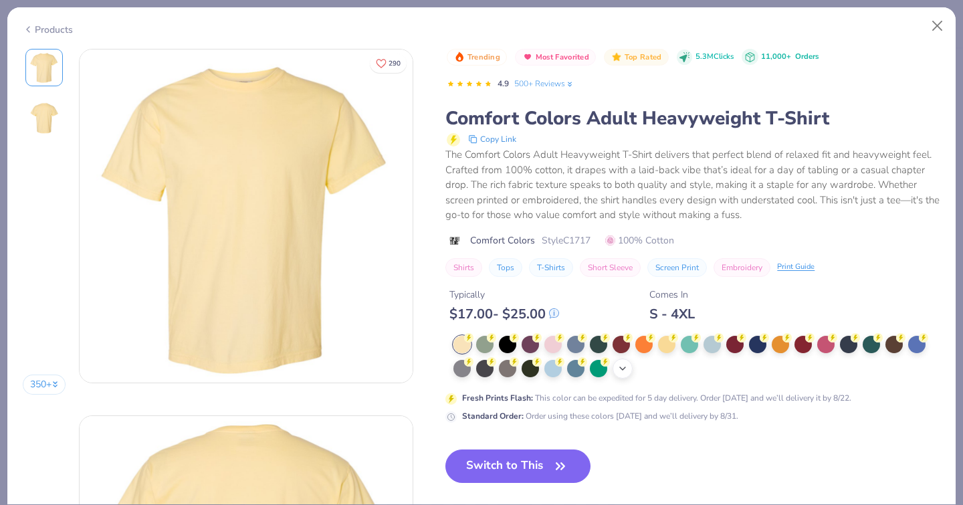
click at [613, 359] on div "+ 38" at bounding box center [623, 369] width 20 height 20
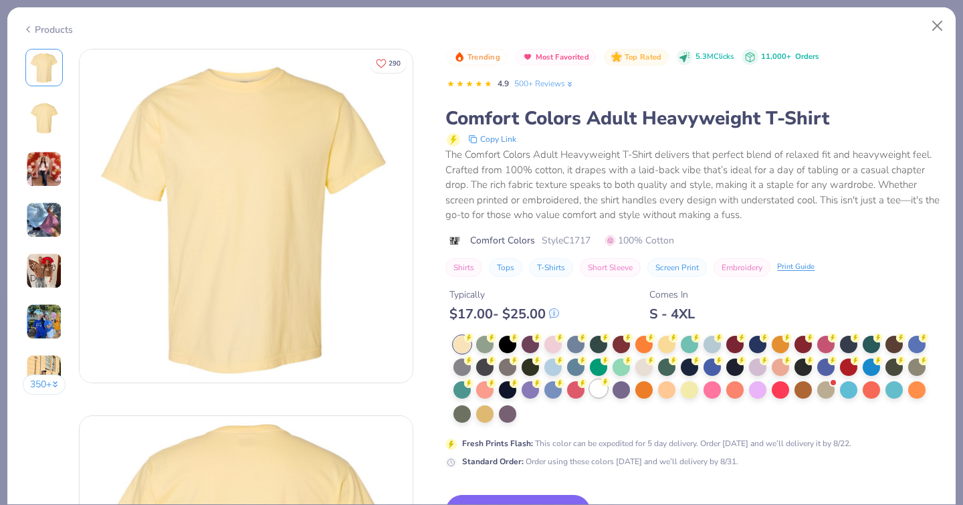
click at [590, 380] on div at bounding box center [598, 388] width 17 height 17
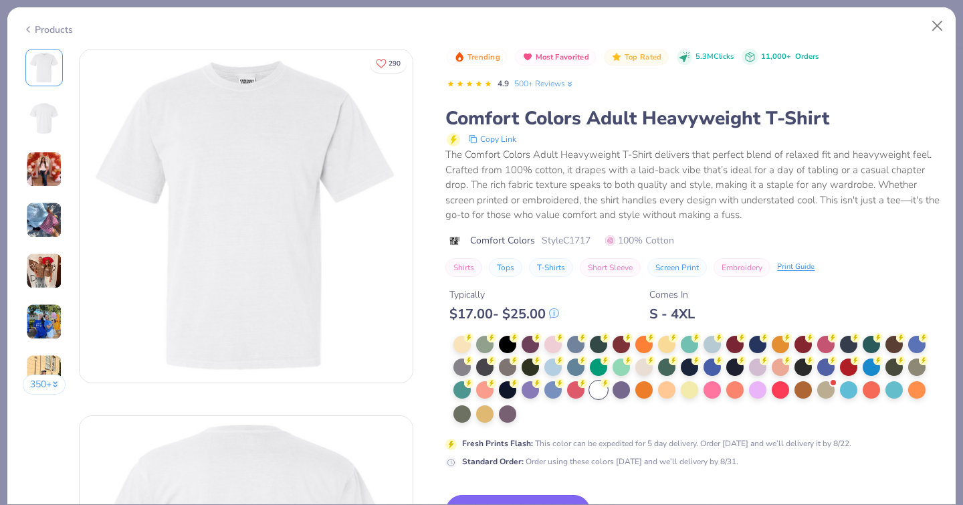
click at [450, 495] on button "Switch to This" at bounding box center [518, 511] width 145 height 33
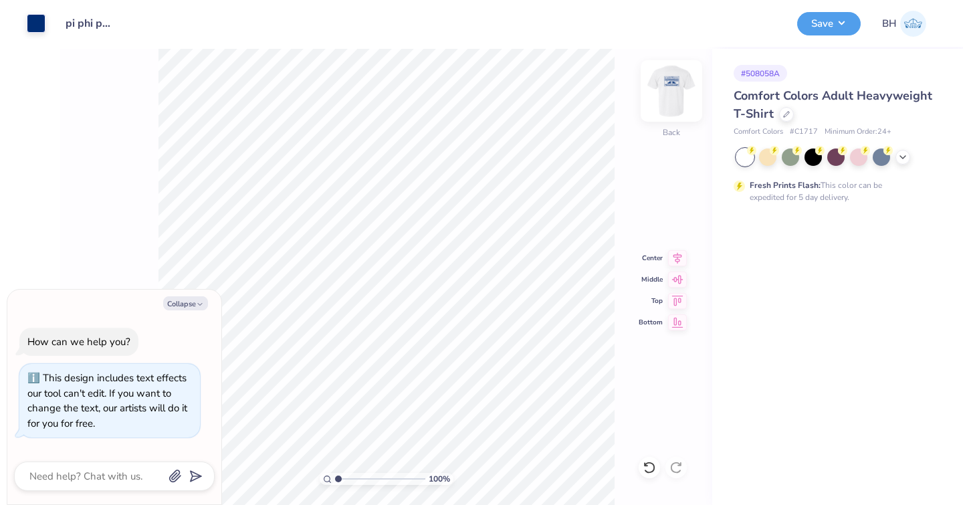
click at [658, 91] on img at bounding box center [672, 91] width 54 height 54
click at [834, 34] on div "Save" at bounding box center [829, 23] width 64 height 23
click at [846, 31] on button "Save" at bounding box center [829, 21] width 64 height 23
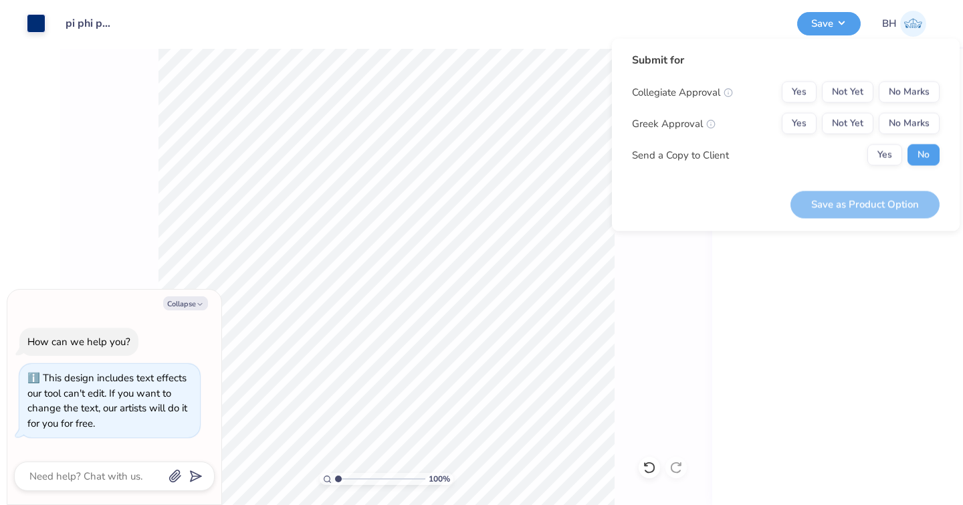
click at [892, 79] on div "Submit for Collegiate Approval Yes Not Yet No Marks Greek Approval Yes Not Yet …" at bounding box center [786, 114] width 308 height 124
click at [895, 86] on button "No Marks" at bounding box center [909, 92] width 61 height 21
click at [789, 120] on button "Yes" at bounding box center [799, 123] width 35 height 21
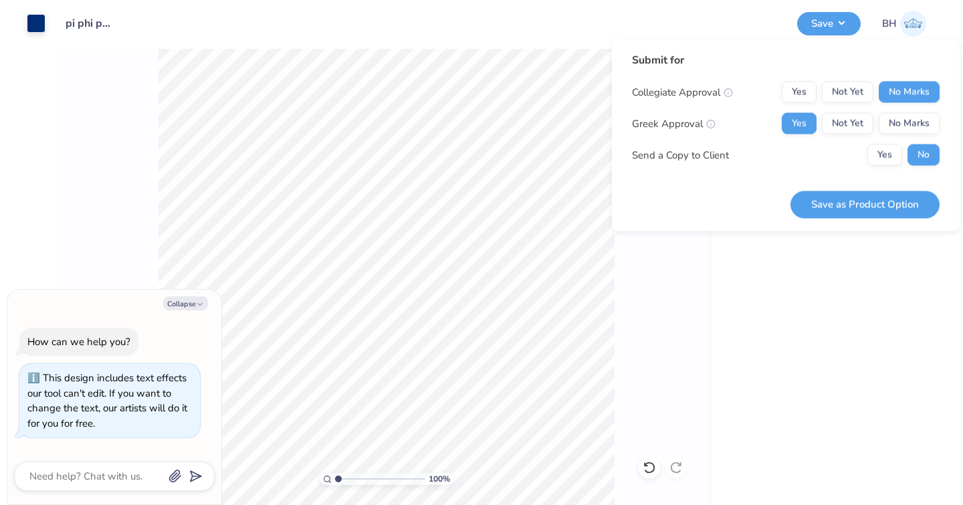
click at [840, 190] on div "Save as Product Option" at bounding box center [865, 197] width 149 height 42
click at [830, 211] on button "Save as Product Option" at bounding box center [865, 204] width 149 height 27
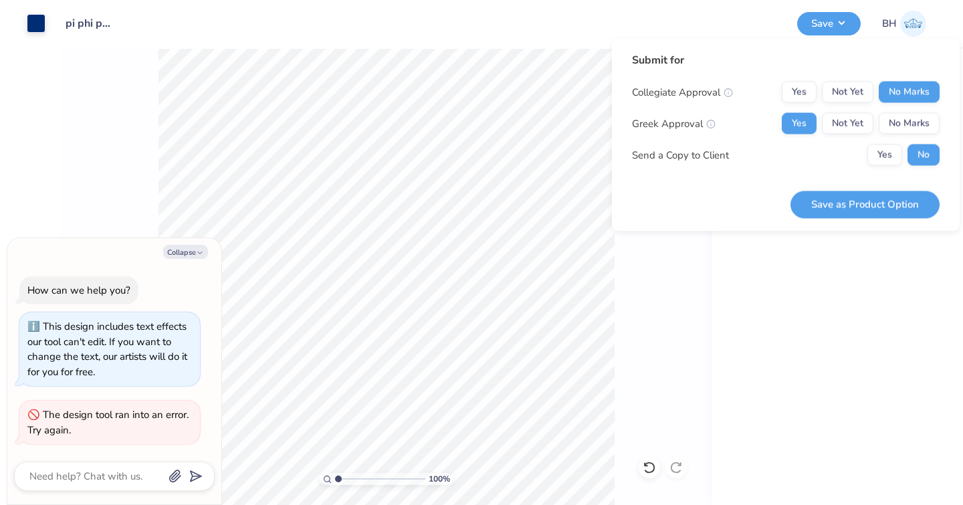
type textarea "x"
